Goal: Transaction & Acquisition: Purchase product/service

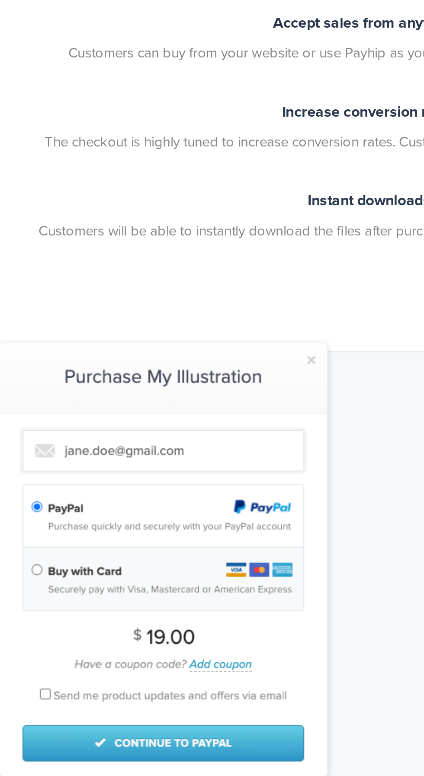
click at [187, 547] on img at bounding box center [117, 640] width 151 height 200
click at [193, 549] on img at bounding box center [117, 640] width 151 height 200
click at [200, 547] on div at bounding box center [212, 640] width 352 height 200
click at [190, 549] on img at bounding box center [117, 640] width 151 height 200
click at [200, 544] on div at bounding box center [212, 640] width 352 height 200
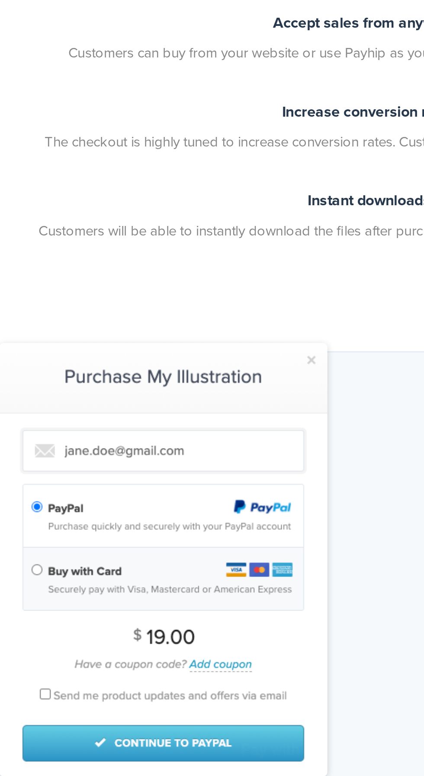
click at [194, 546] on div at bounding box center [212, 640] width 352 height 200
click at [189, 547] on img at bounding box center [117, 640] width 151 height 200
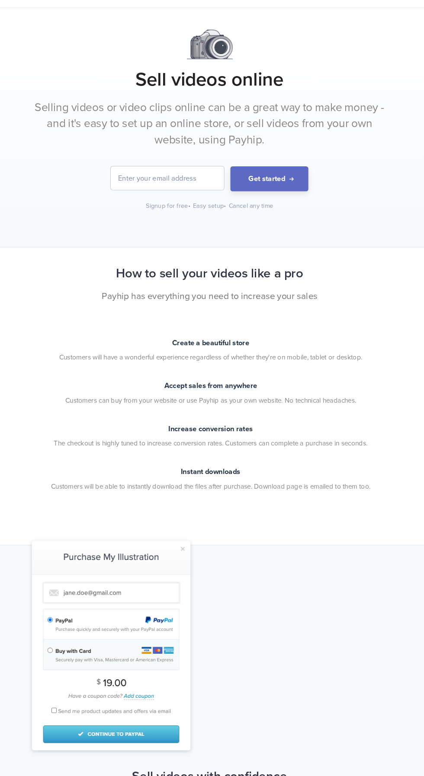
click at [201, 531] on div "How to sell your videos like a pro Payhip has everything you need to increase y…" at bounding box center [212, 402] width 424 height 285
click at [192, 531] on div "How to sell your videos like a pro Payhip has everything you need to increase y…" at bounding box center [212, 402] width 424 height 285
click at [168, 543] on img at bounding box center [117, 640] width 151 height 200
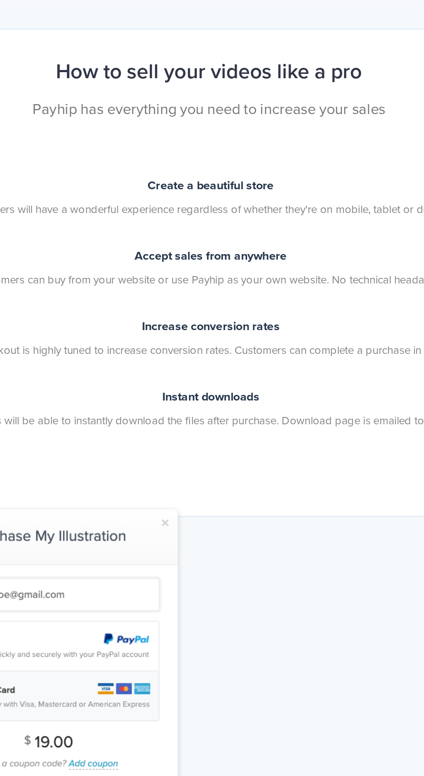
click at [191, 543] on img at bounding box center [117, 640] width 151 height 200
click at [191, 544] on img at bounding box center [117, 640] width 151 height 200
click at [197, 540] on div at bounding box center [212, 640] width 352 height 200
click at [195, 532] on div "How to sell your videos like a pro Payhip has everything you need to increase y…" at bounding box center [212, 402] width 424 height 285
click at [202, 533] on div "How to sell your videos like a pro Payhip has everything you need to increase y…" at bounding box center [212, 402] width 424 height 285
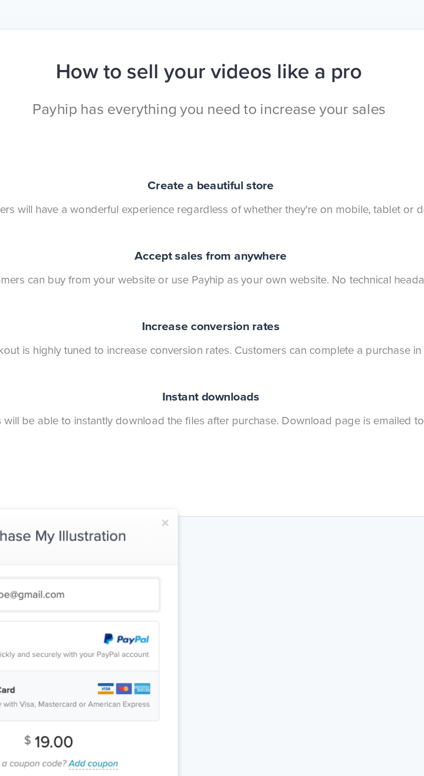
click at [189, 543] on img at bounding box center [117, 640] width 151 height 200
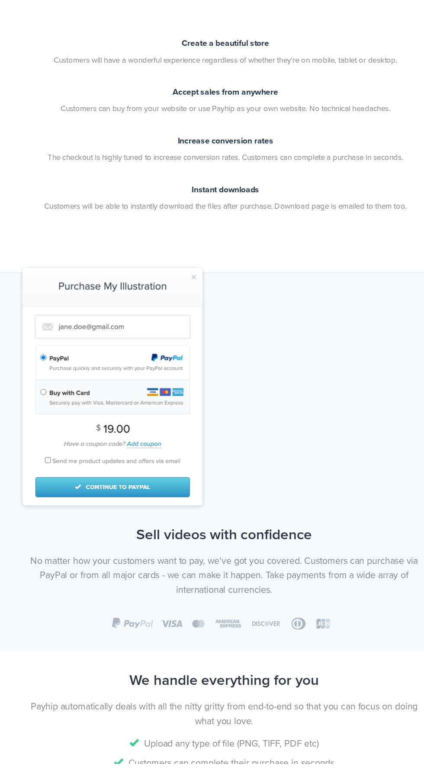
scroll to position [217, 0]
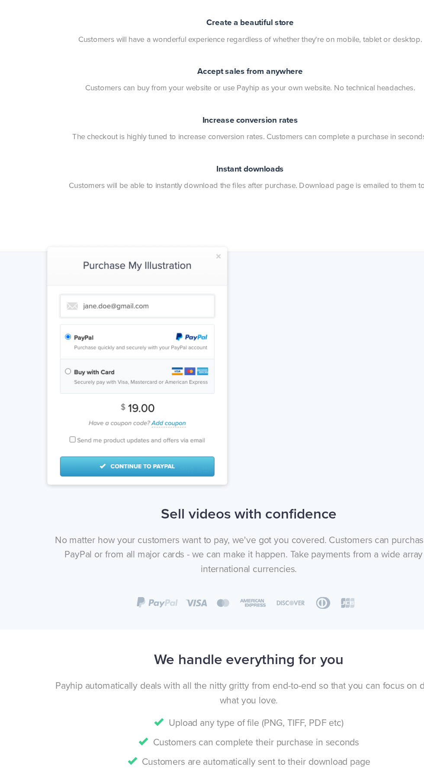
click at [191, 328] on img at bounding box center [117, 423] width 151 height 200
click at [195, 323] on div at bounding box center [212, 423] width 352 height 200
click at [196, 324] on div at bounding box center [212, 423] width 352 height 200
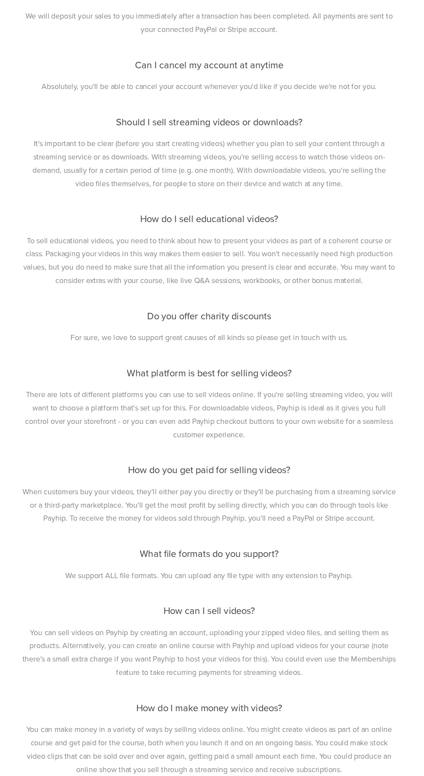
scroll to position [2955, 0]
